Goal: Task Accomplishment & Management: Complete application form

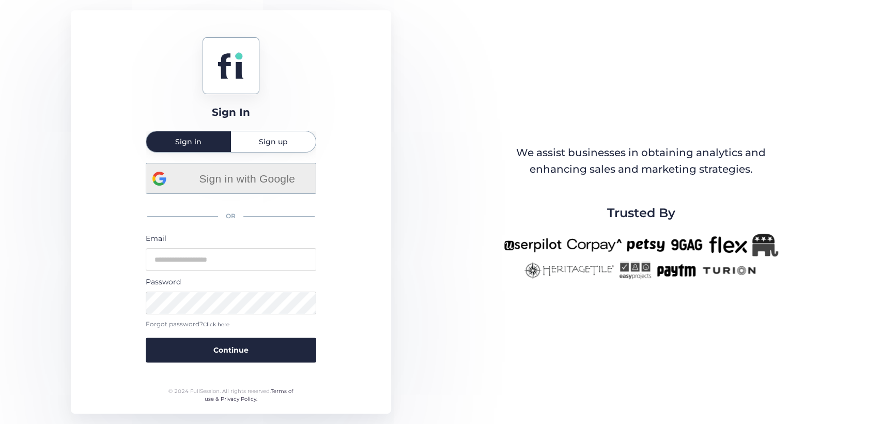
click at [232, 179] on span "Sign in with Google" at bounding box center [247, 178] width 125 height 17
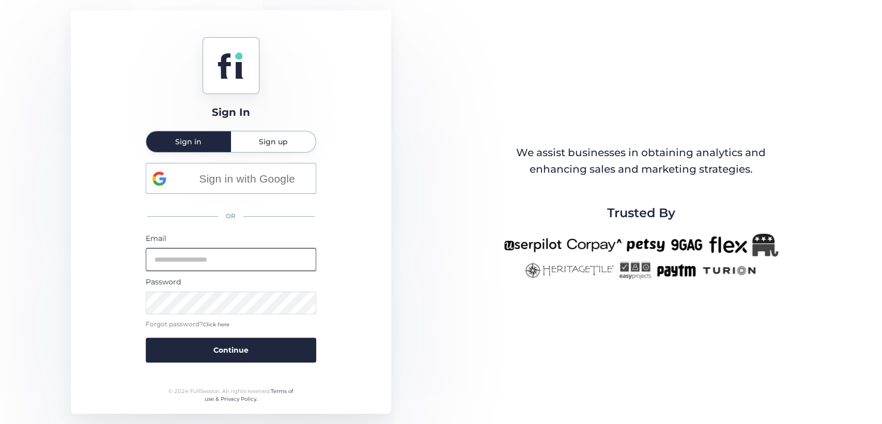
click at [290, 253] on input "email" at bounding box center [231, 259] width 171 height 23
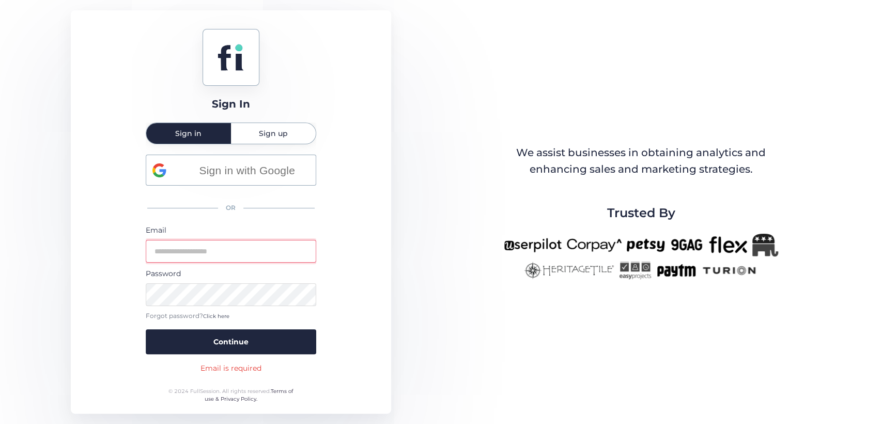
type input "**********"
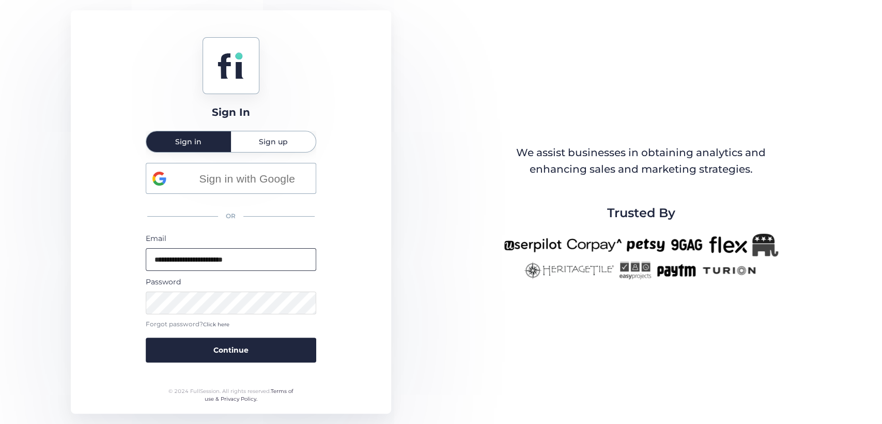
click at [146, 337] on button "Continue" at bounding box center [231, 349] width 171 height 25
